Goal: Information Seeking & Learning: Check status

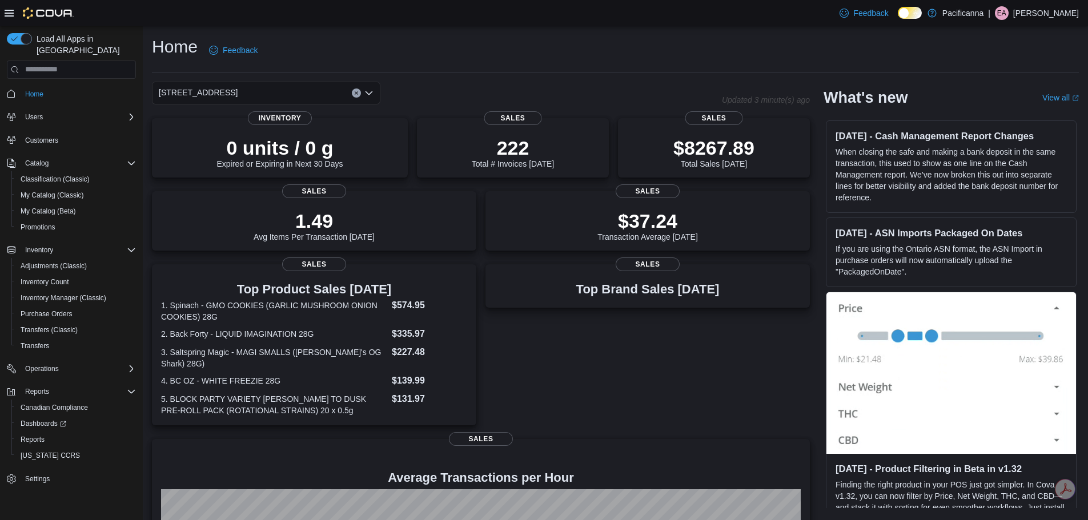
drag, startPoint x: 143, startPoint y: 483, endPoint x: 132, endPoint y: 499, distance: 19.3
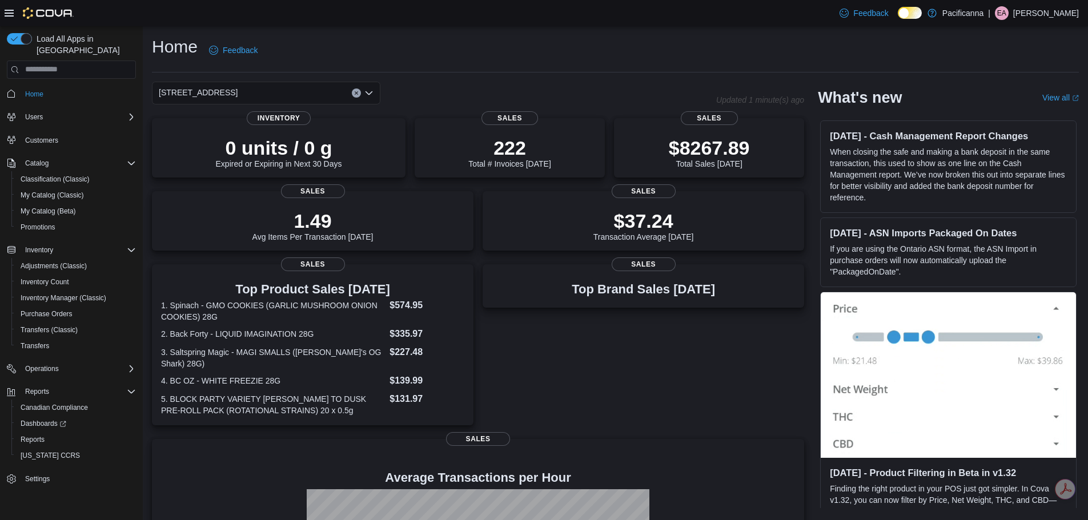
drag, startPoint x: 132, startPoint y: 499, endPoint x: 615, endPoint y: 371, distance: 499.7
click at [615, 371] on div "Top Brand Sales Today Sales" at bounding box center [644, 344] width 322 height 161
drag, startPoint x: 596, startPoint y: 400, endPoint x: 54, endPoint y: 513, distance: 553.7
click at [595, 400] on div "Top Brand Sales Today Sales" at bounding box center [644, 344] width 322 height 161
drag, startPoint x: 604, startPoint y: 440, endPoint x: 536, endPoint y: 336, distance: 124.5
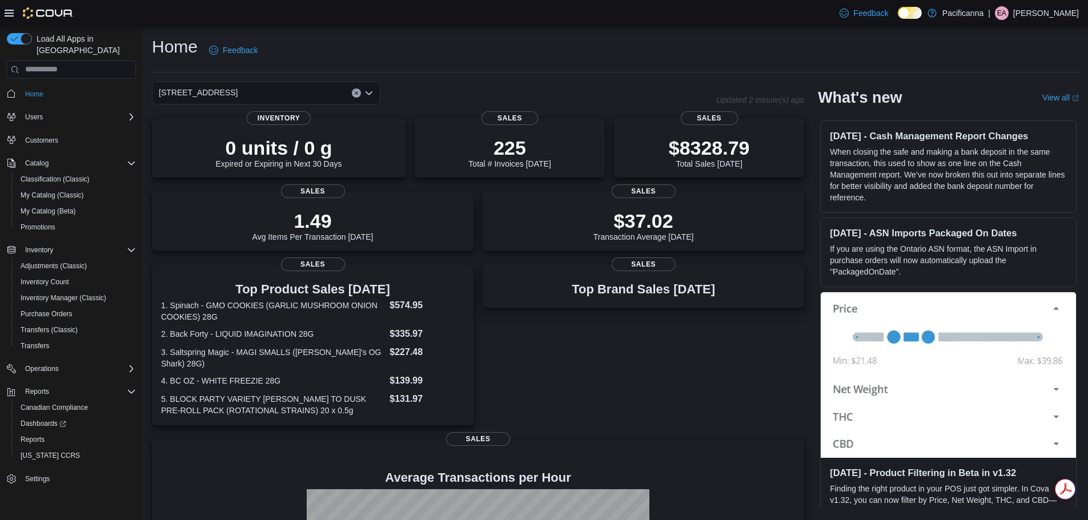
click at [536, 336] on div "Top Brand Sales Today Sales" at bounding box center [644, 344] width 322 height 161
